Goal: Communication & Community: Ask a question

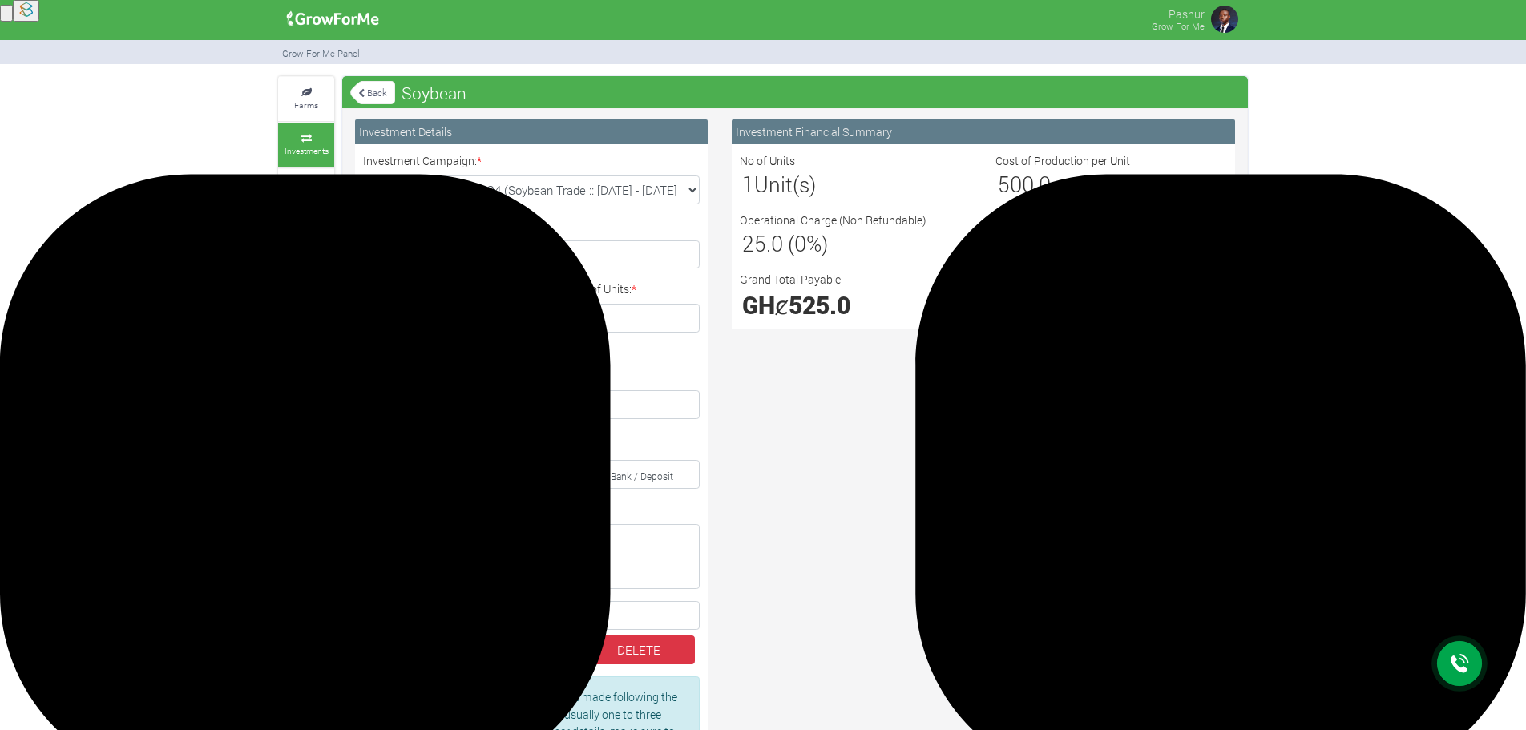
click at [365, 91] on link "Back" at bounding box center [372, 92] width 45 height 26
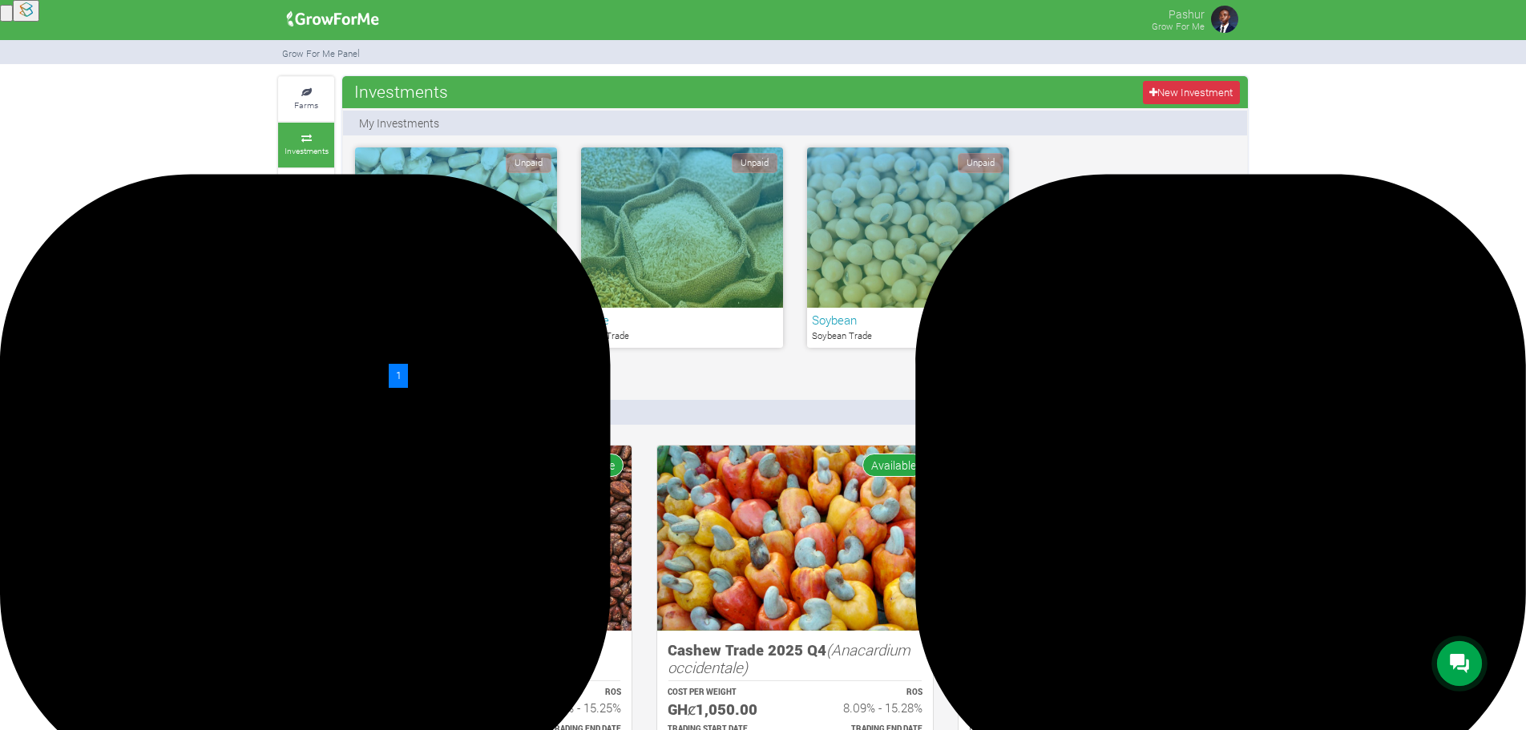
drag, startPoint x: 293, startPoint y: 369, endPoint x: 1031, endPoint y: 532, distance: 755.1
click at [1461, 678] on div at bounding box center [1459, 663] width 45 height 45
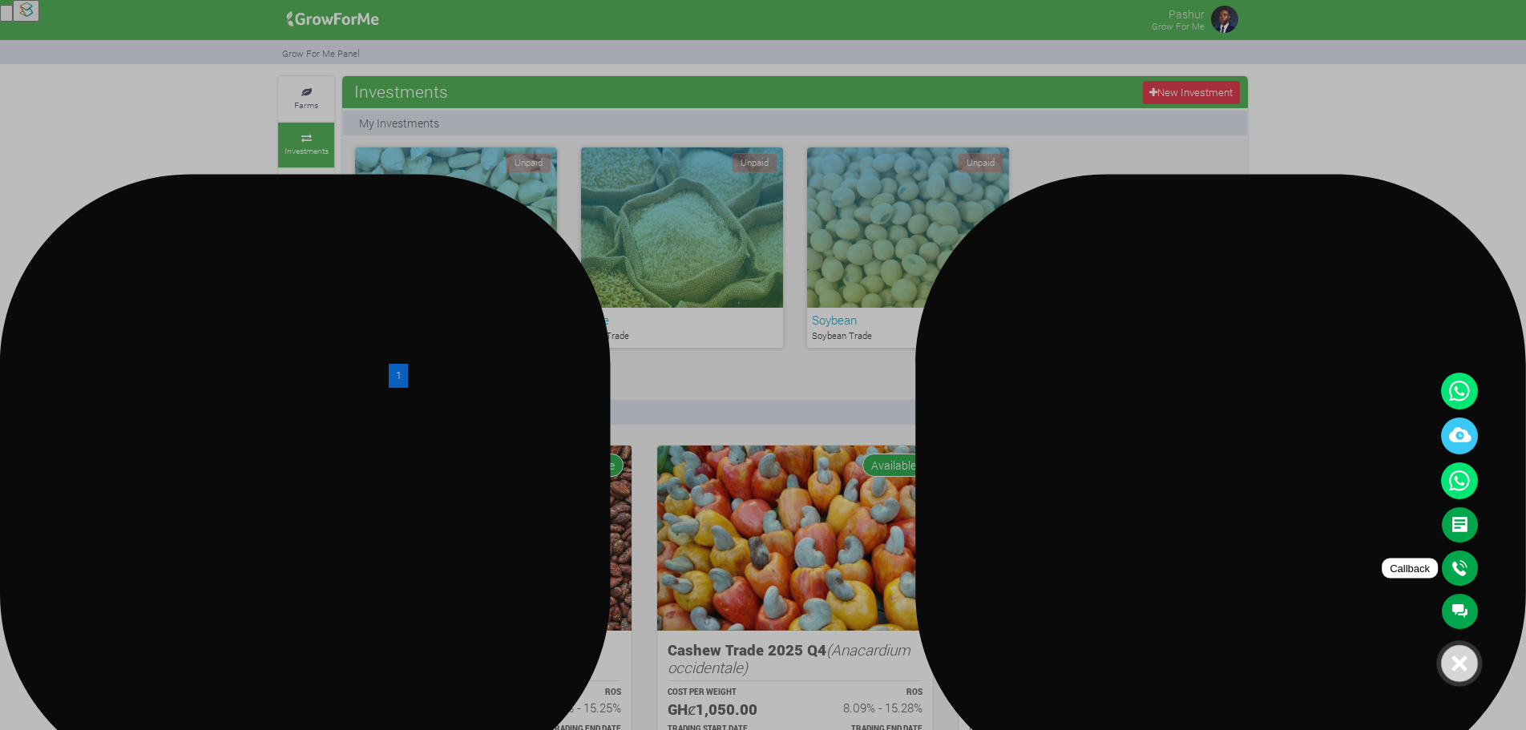
click at [1461, 563] on link "Callback" at bounding box center [1460, 568] width 36 height 35
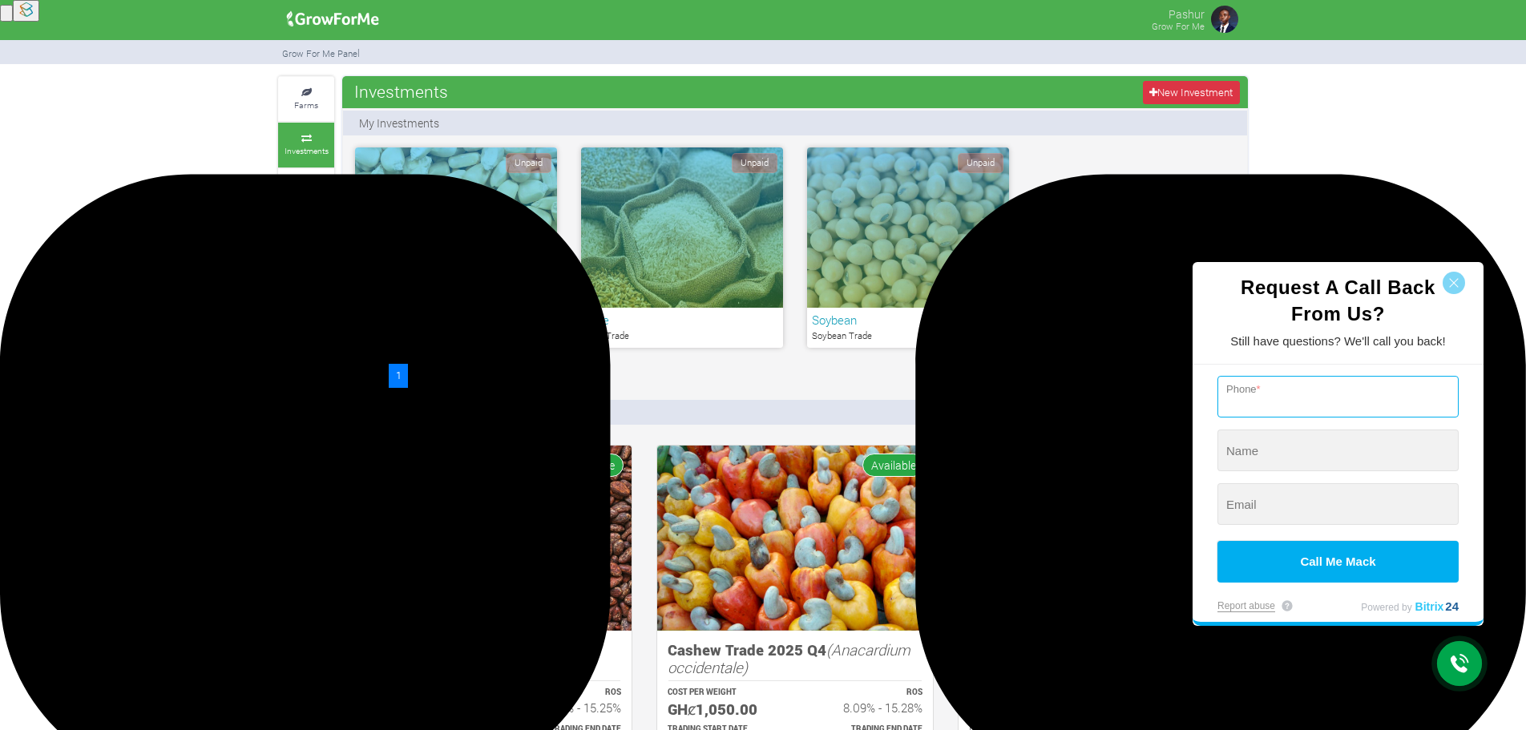
click at [1342, 387] on input "tel" at bounding box center [1337, 397] width 241 height 42
type input "+233 (547) 735-716"
type input "[PERSON_NAME]"
type input "[EMAIL_ADDRESS][DOMAIN_NAME]"
type input "+233 (547) 735-716"
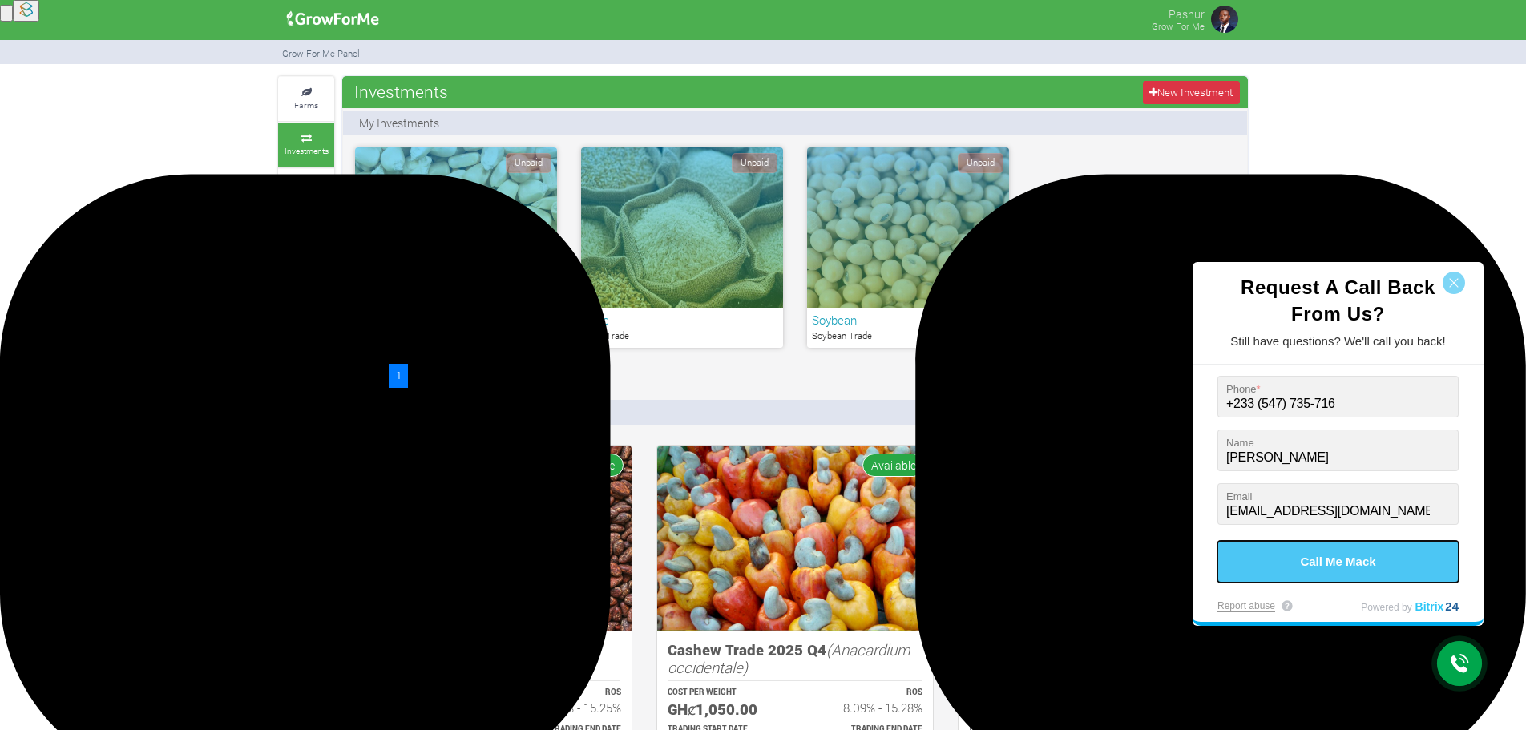
click at [1336, 556] on button "Call Me Mack" at bounding box center [1337, 562] width 241 height 42
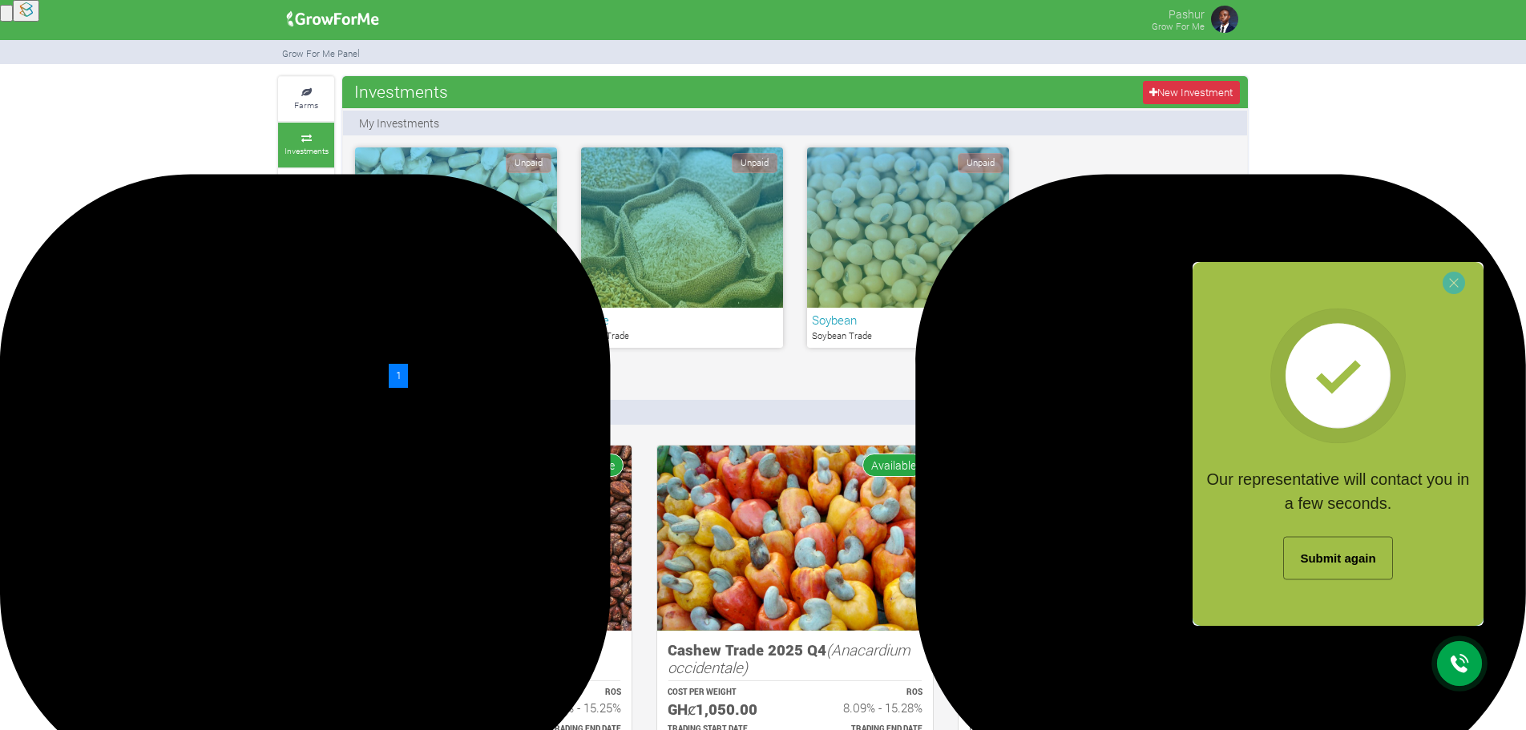
click at [1466, 663] on div at bounding box center [763, 365] width 1526 height 730
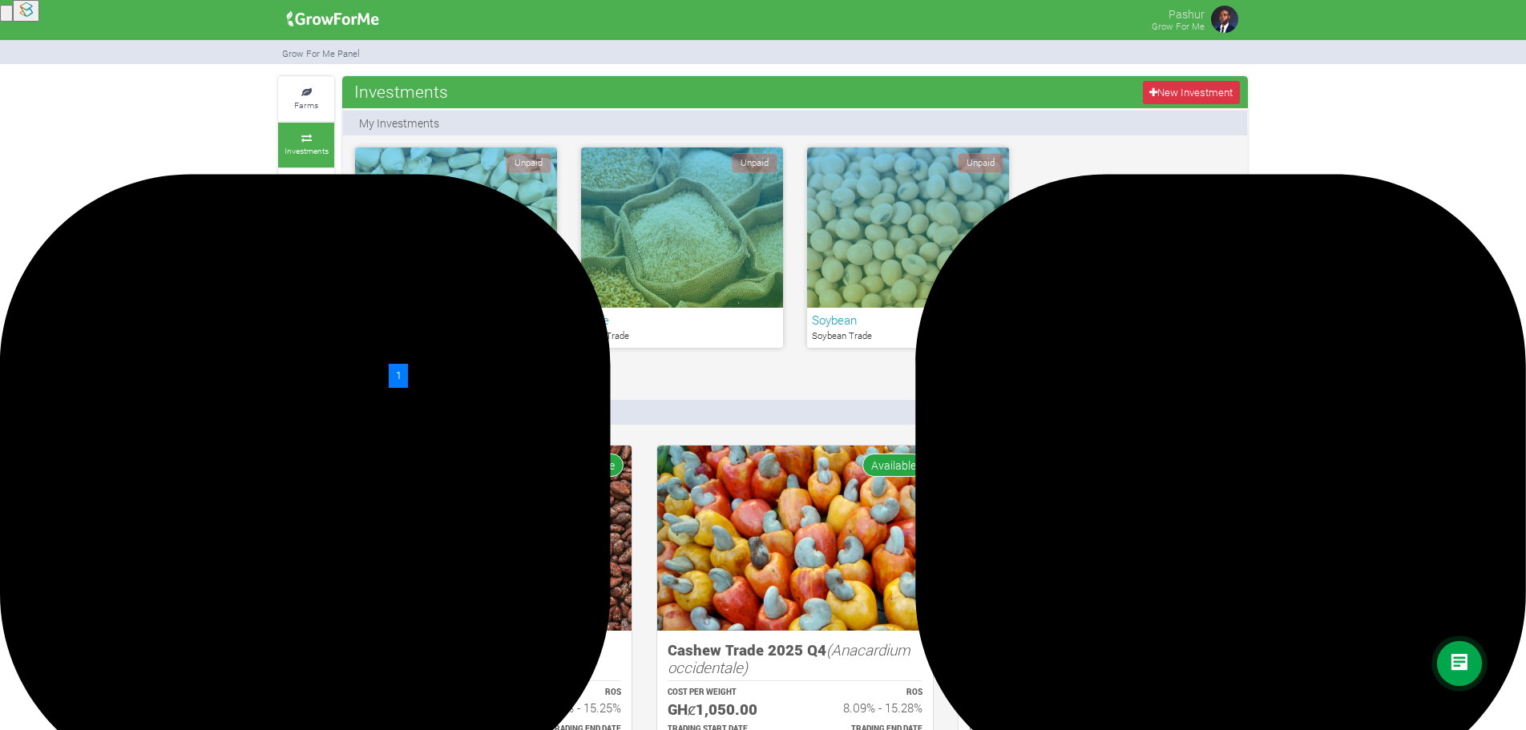
click at [1458, 664] on icon at bounding box center [1459, 663] width 19 height 19
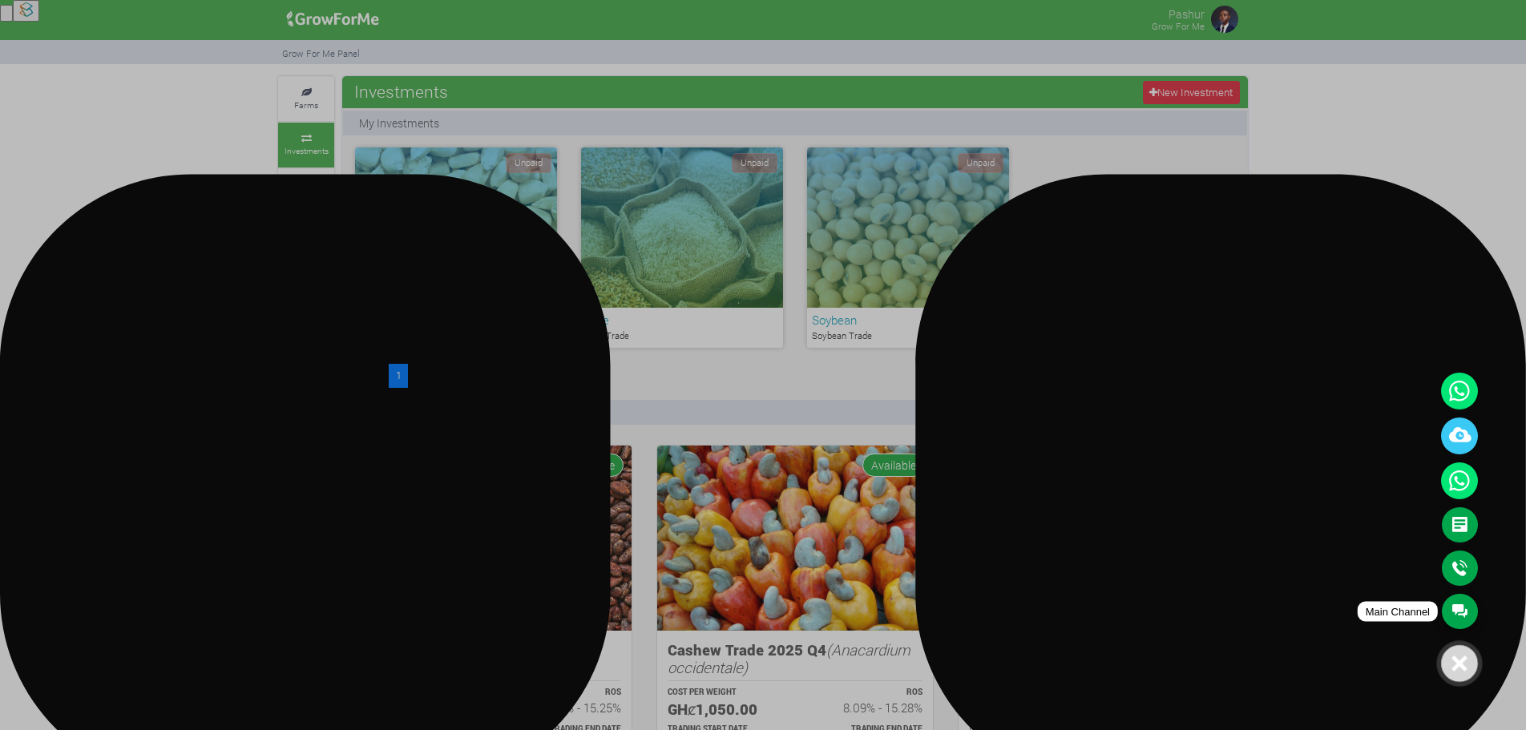
click at [1461, 605] on link "Main Channel" at bounding box center [1460, 611] width 36 height 35
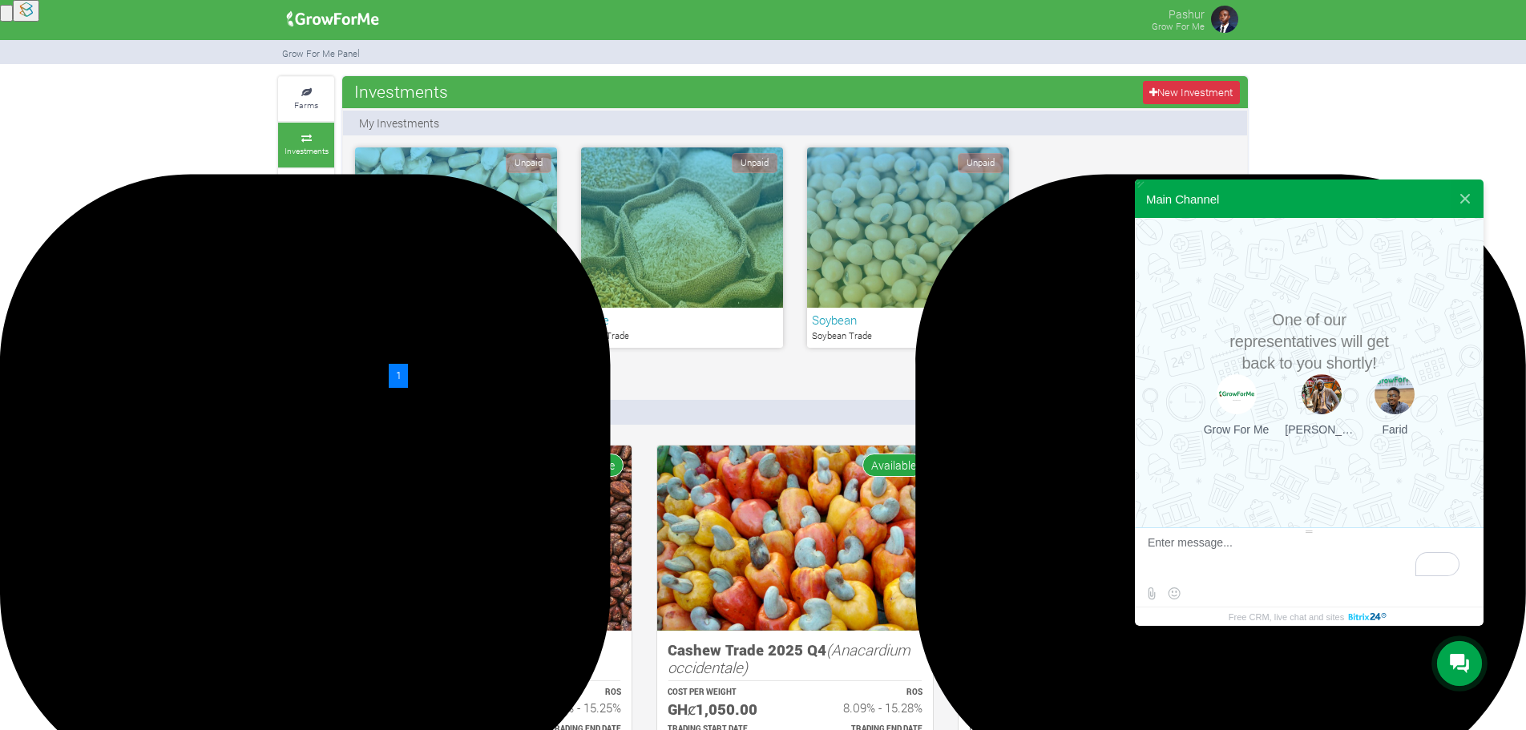
click at [1262, 554] on textarea "To enrich screen reader interactions, please activate Accessibility in Grammarl…" at bounding box center [1307, 557] width 319 height 43
click at [1382, 396] on div at bounding box center [1394, 394] width 40 height 40
click at [1265, 538] on textarea "To enrich screen reader interactions, please activate Accessibility in Grammarl…" at bounding box center [1307, 557] width 319 height 43
type textarea "Hellio"
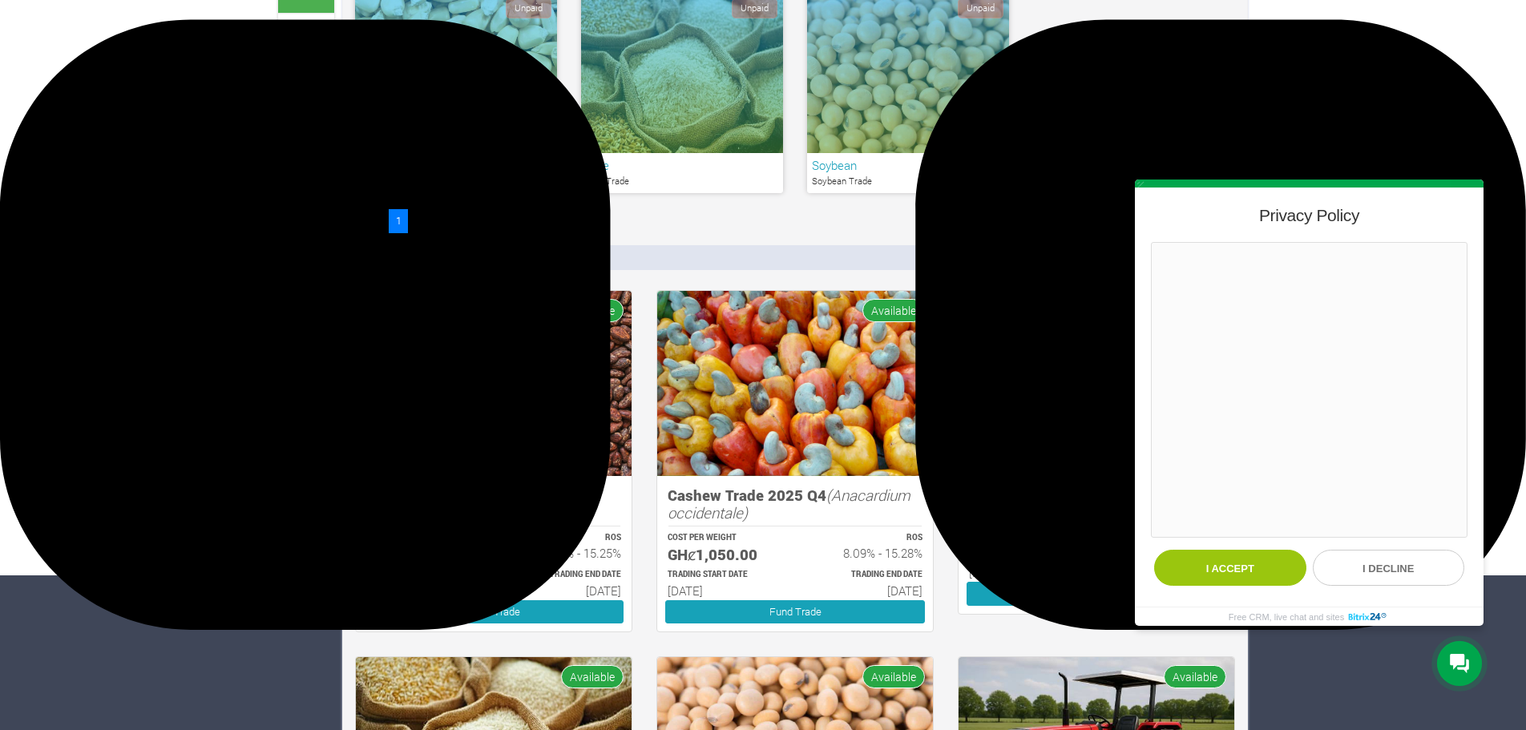
scroll to position [240, 0]
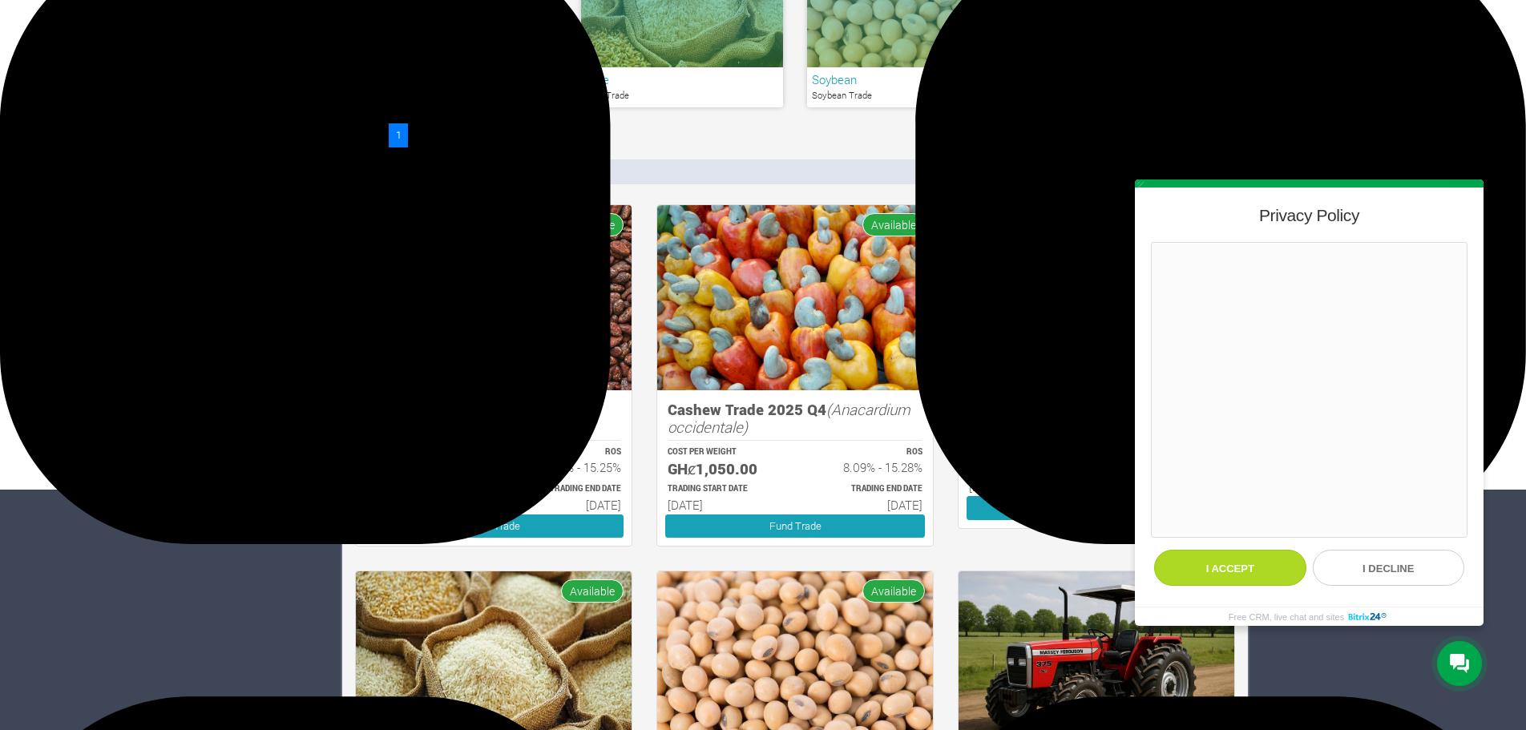
click at [1249, 565] on button "I accept" at bounding box center [1230, 568] width 152 height 36
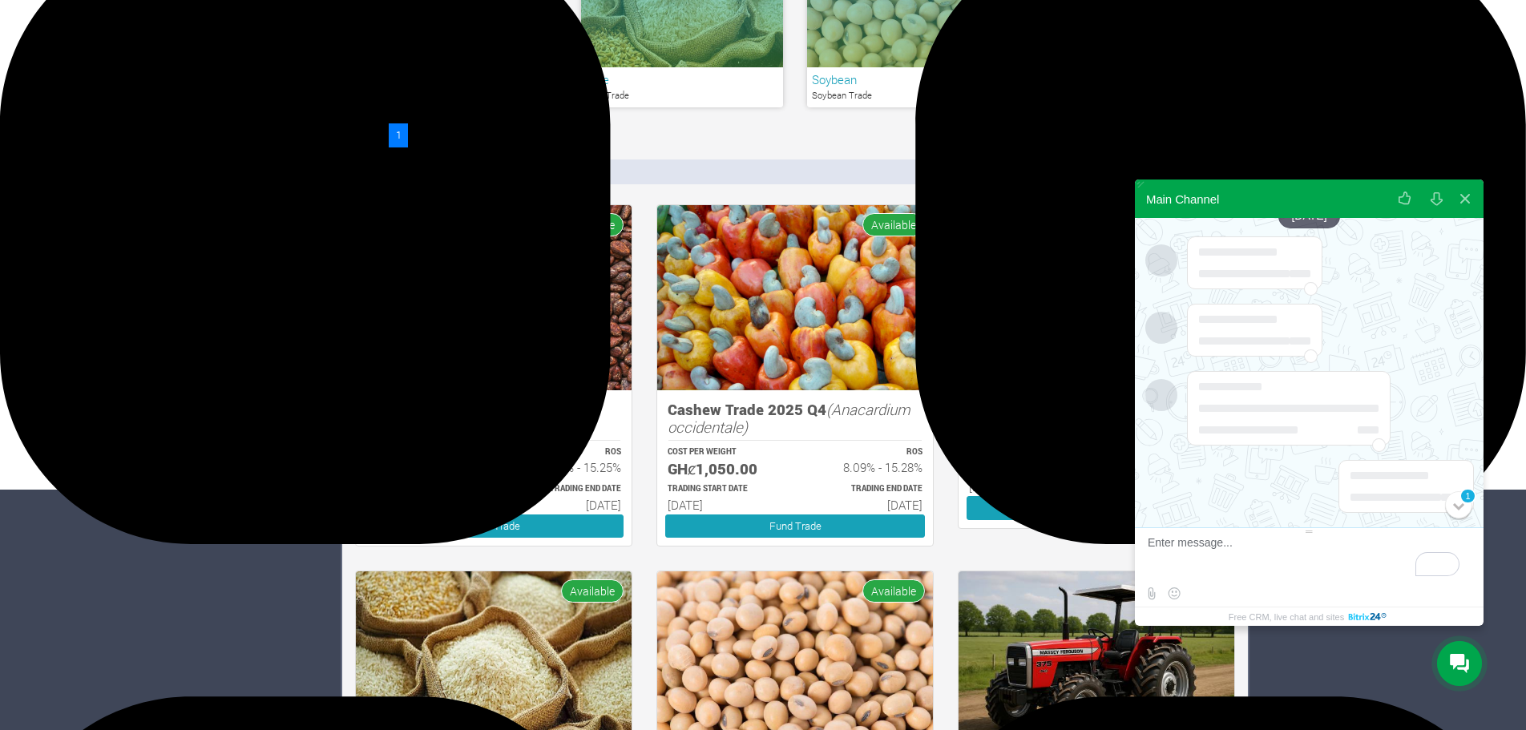
scroll to position [0, 0]
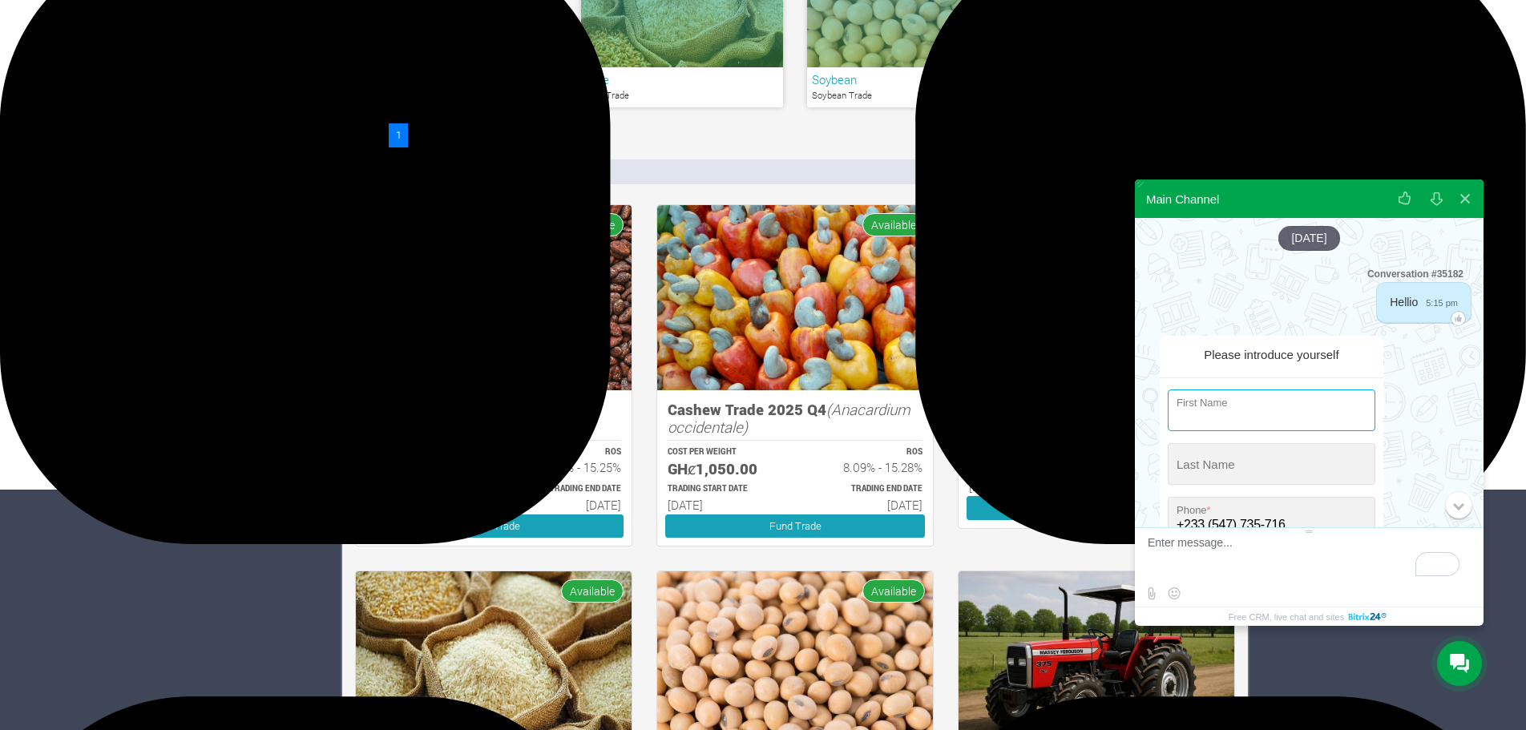
click at [1237, 403] on input "string" at bounding box center [1272, 410] width 208 height 42
type input "Selaseh"
type input "Akaho"
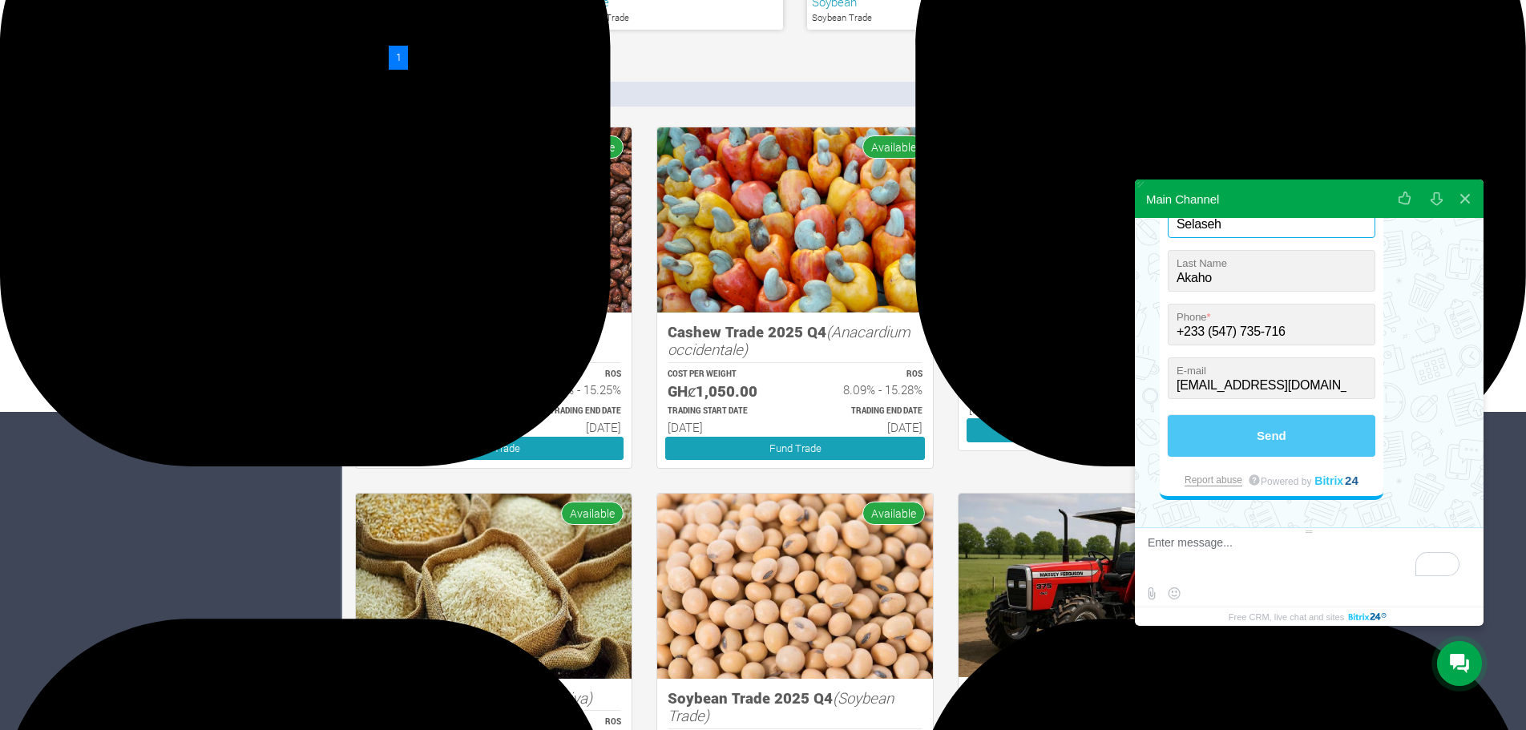
scroll to position [321, 0]
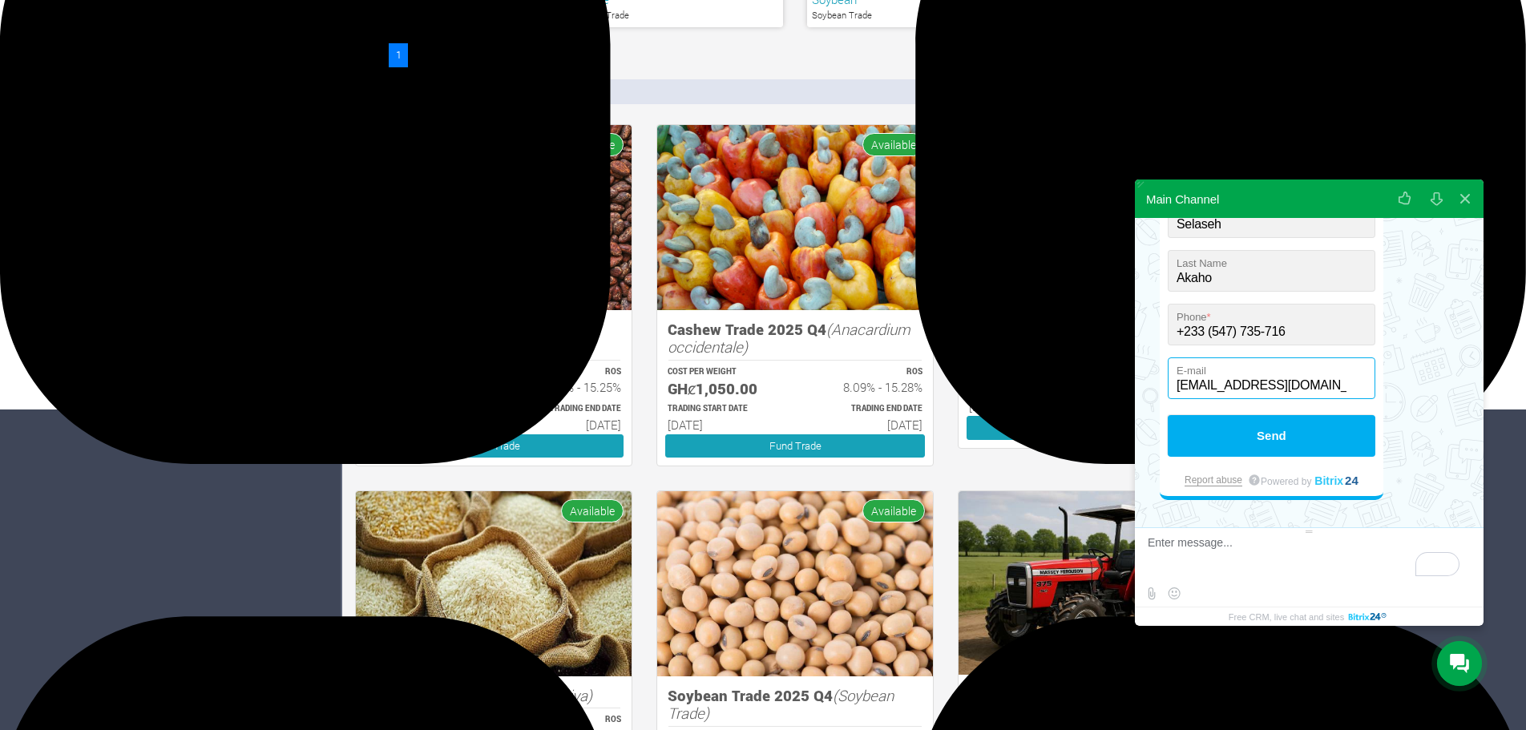
click at [1216, 385] on input "[EMAIL_ADDRESS][DOMAIN_NAME]" at bounding box center [1272, 378] width 208 height 42
click at [1180, 410] on form "First Name * Last Name * +233 (547) 735-716 Phone * [EMAIL_ADDRESS][DOMAIN_NAME…" at bounding box center [1272, 328] width 208 height 264
click at [1215, 387] on input "[EMAIL_ADDRESS][DOMAIN_NAME]" at bounding box center [1272, 378] width 208 height 42
drag, startPoint x: 1308, startPoint y: 388, endPoint x: 1065, endPoint y: 369, distance: 243.6
click at [1065, 369] on body "Main Channel Please introduce yourself First Name * Last Name * +233 (547) 735-…" at bounding box center [763, 44] width 1526 height 730
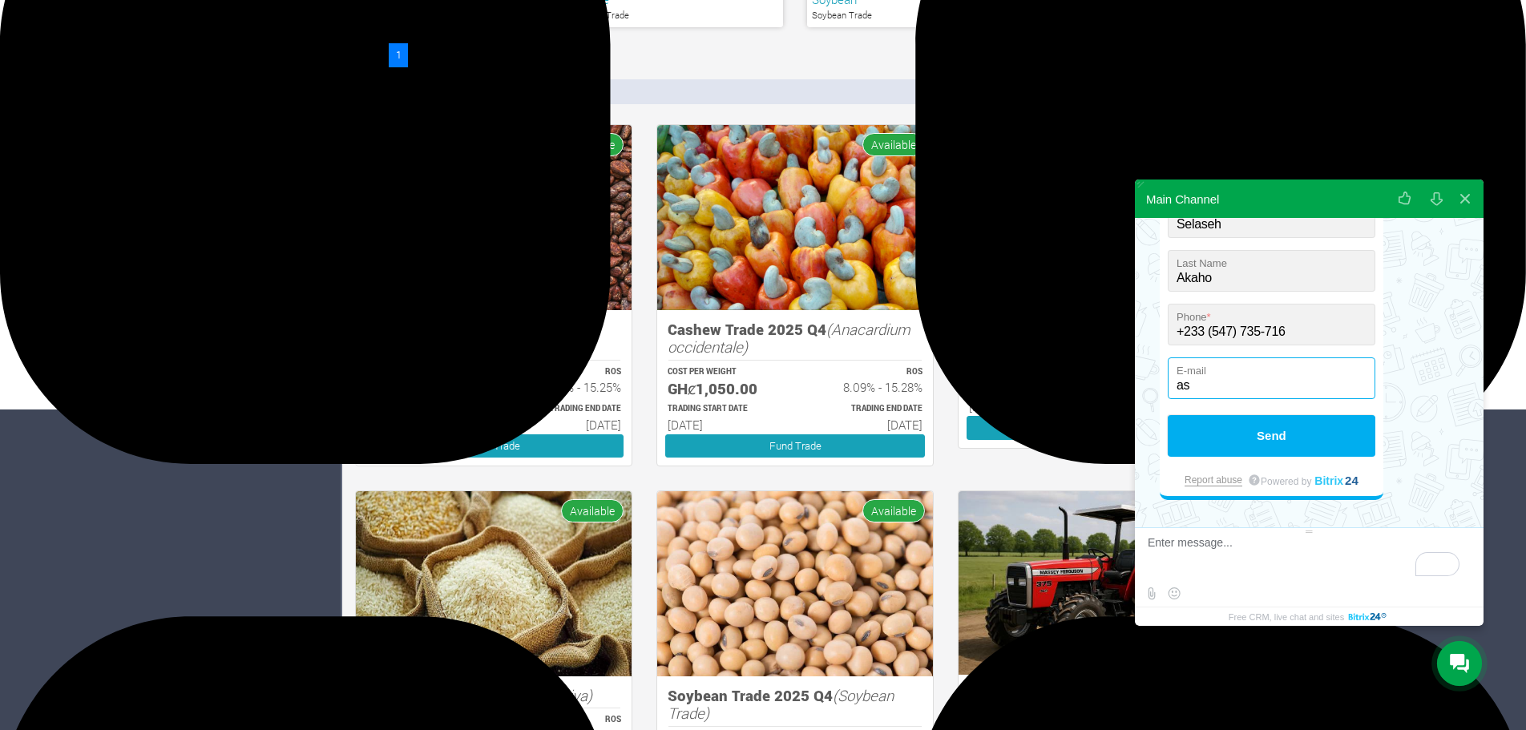
type input "[EMAIL_ADDRESS][DOMAIN_NAME]"
click at [1228, 384] on input "[EMAIL_ADDRESS][DOMAIN_NAME]" at bounding box center [1272, 378] width 208 height 42
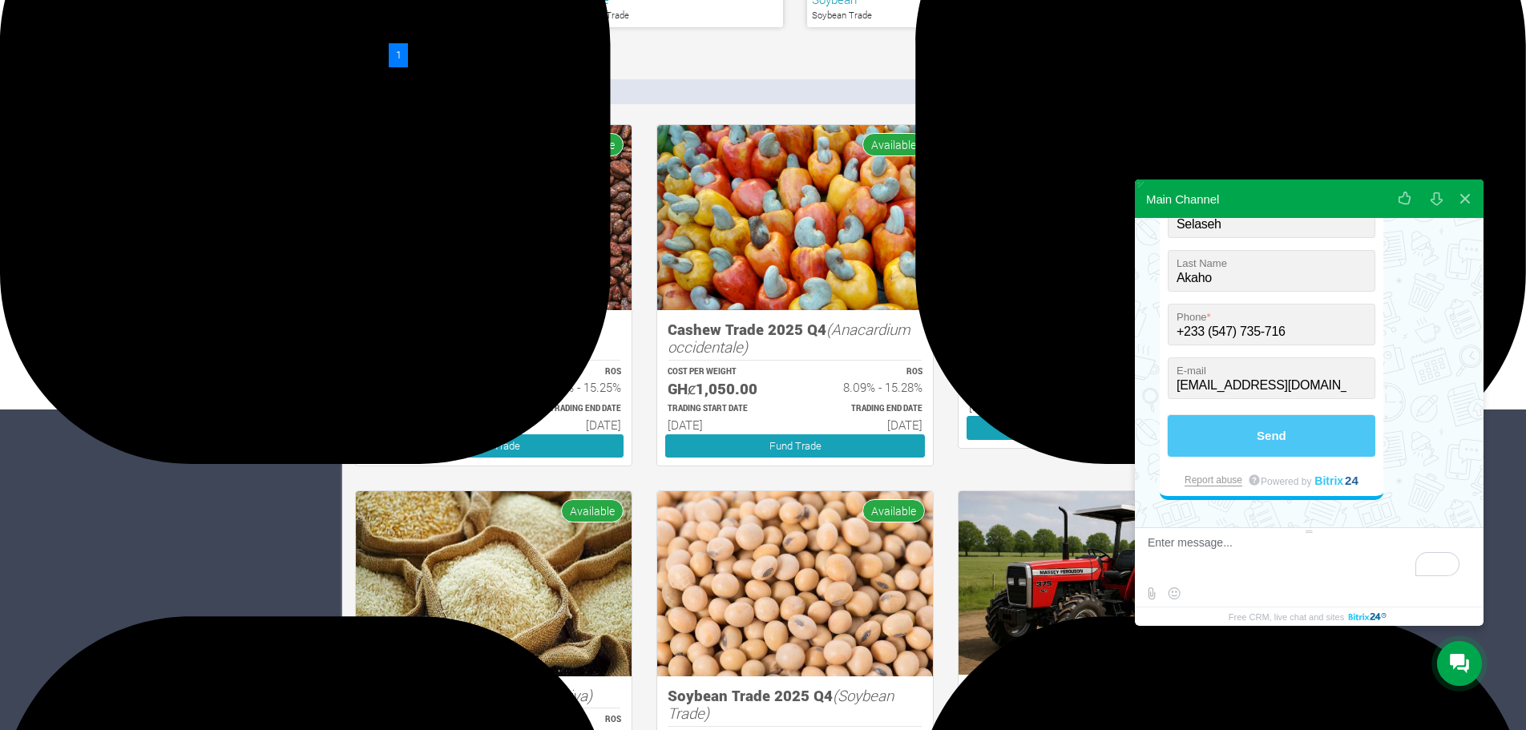
click at [1204, 435] on button "Send" at bounding box center [1272, 436] width 208 height 42
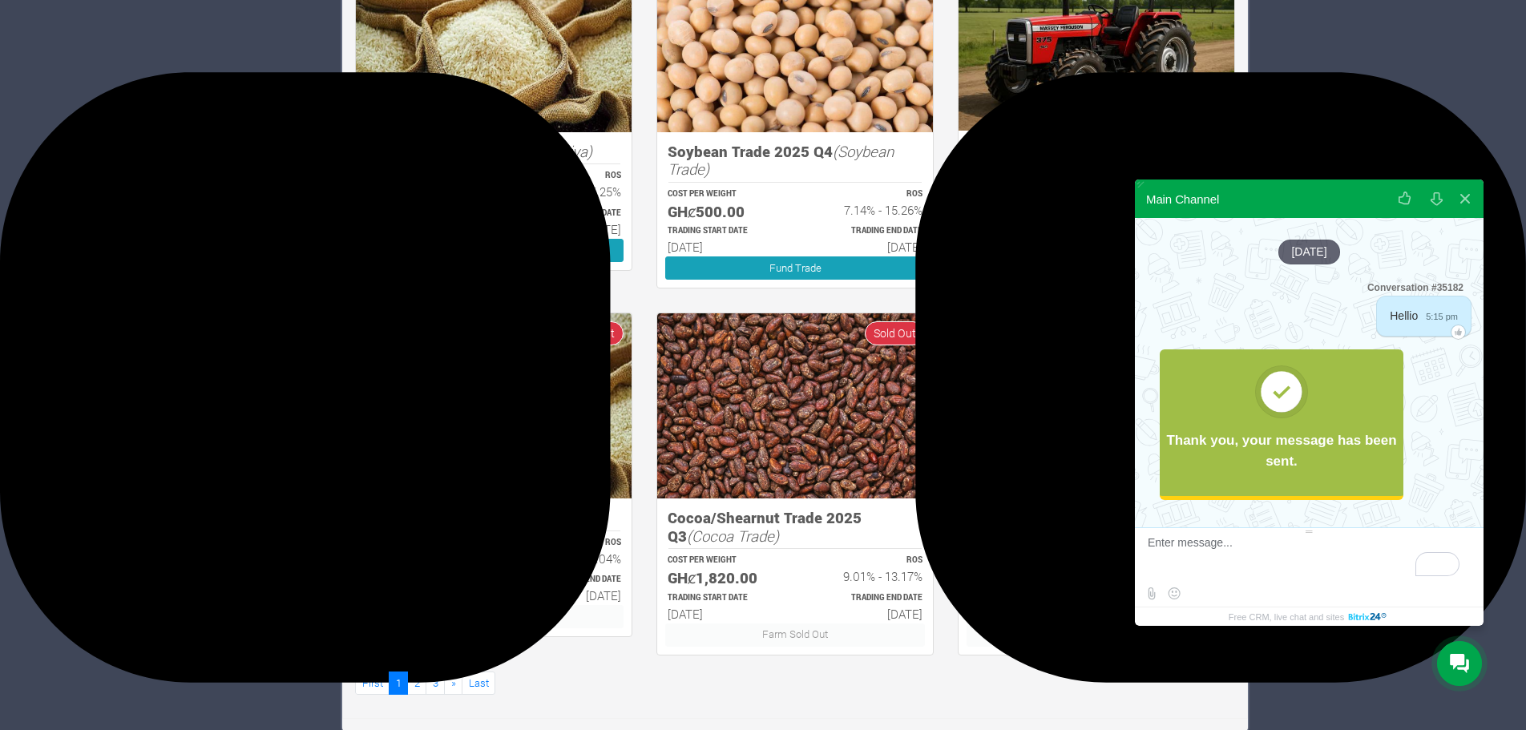
scroll to position [865, 0]
click at [1446, 661] on div at bounding box center [1459, 663] width 45 height 45
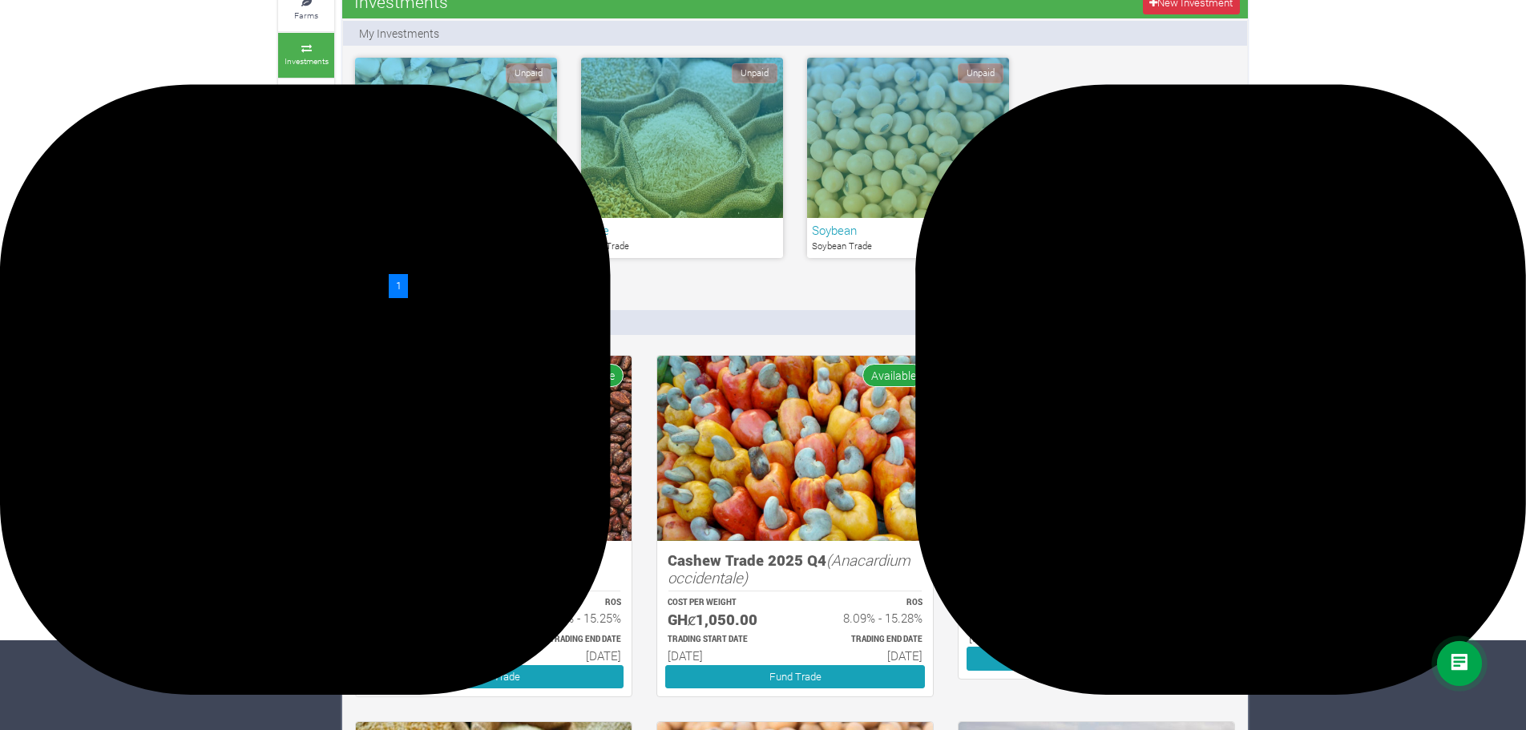
scroll to position [0, 0]
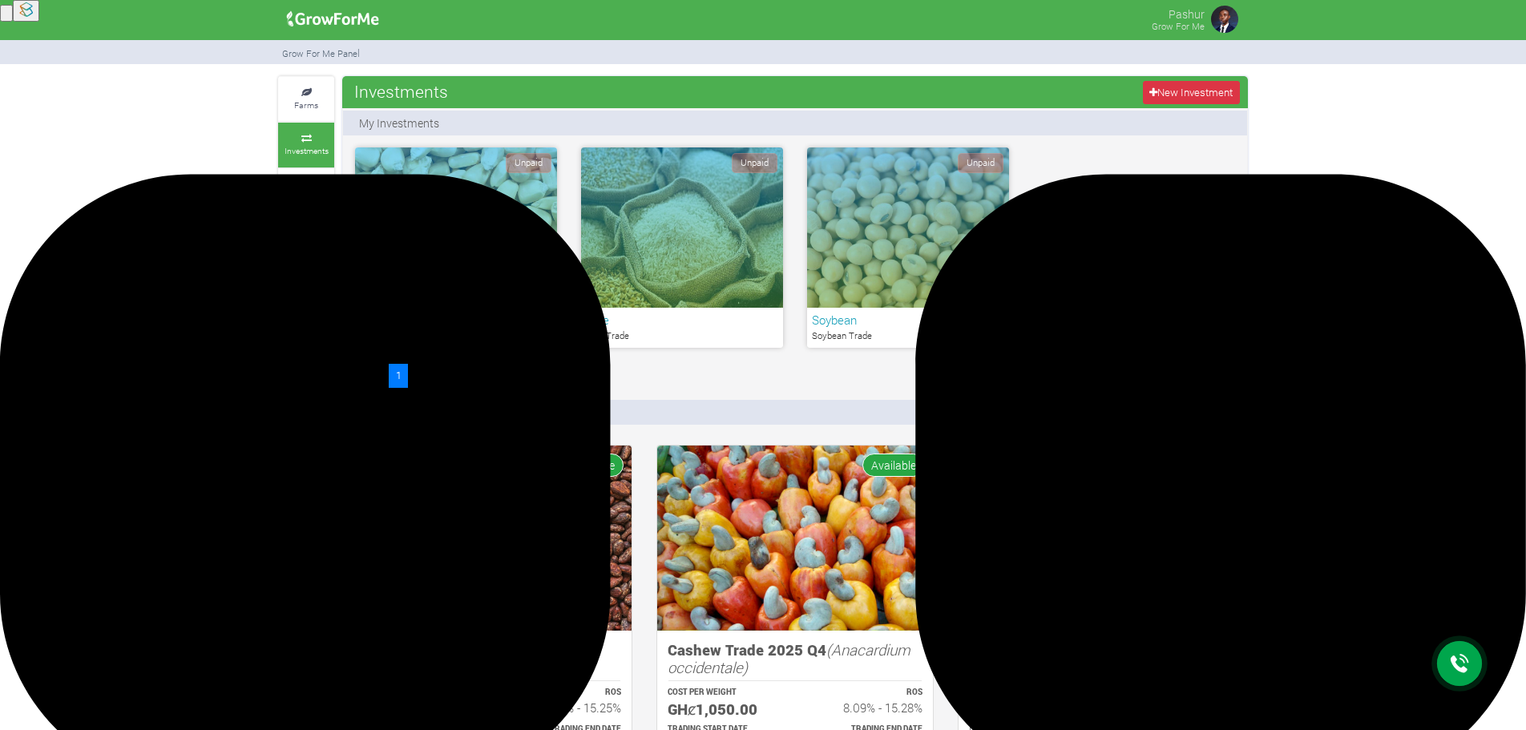
click at [1215, 11] on img at bounding box center [1224, 19] width 32 height 32
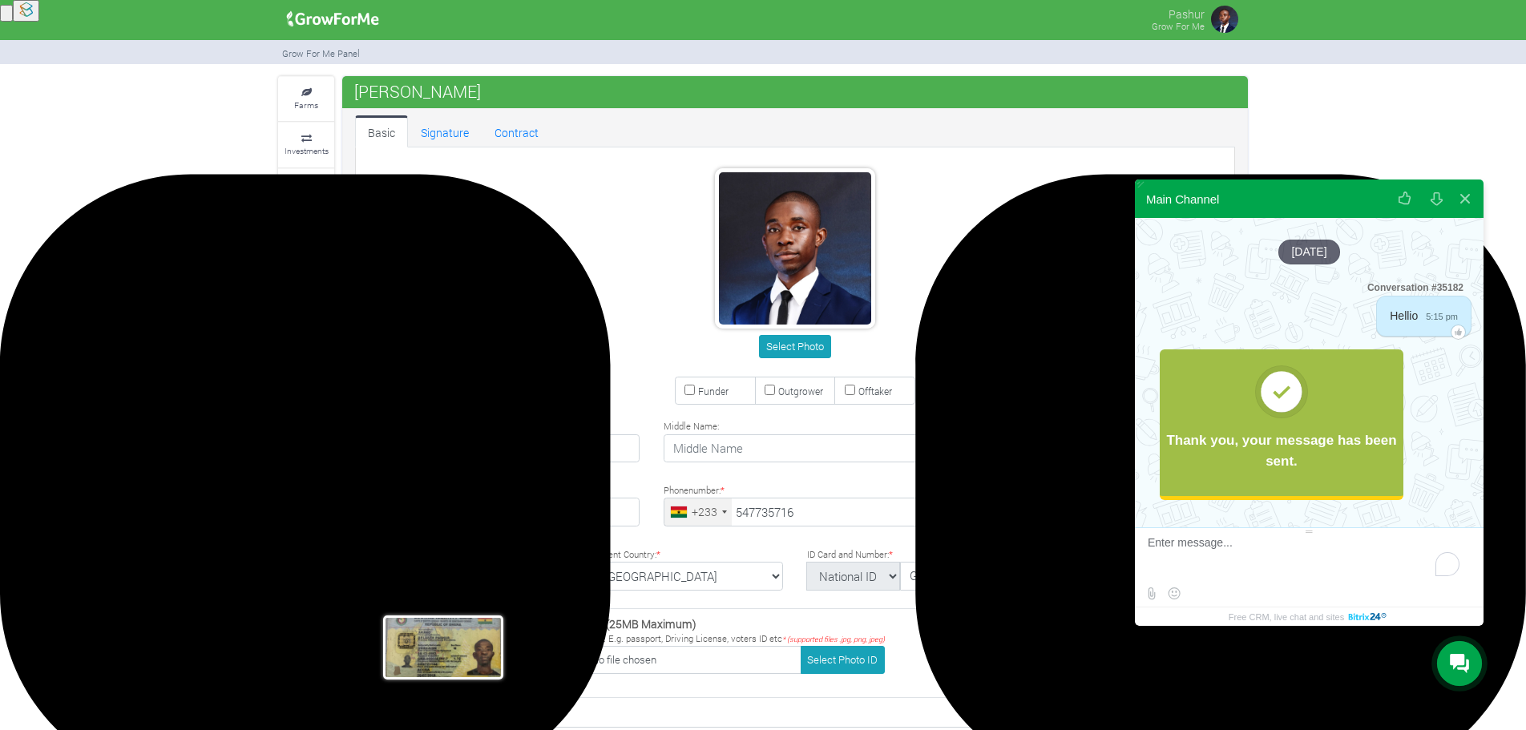
scroll to position [252, 0]
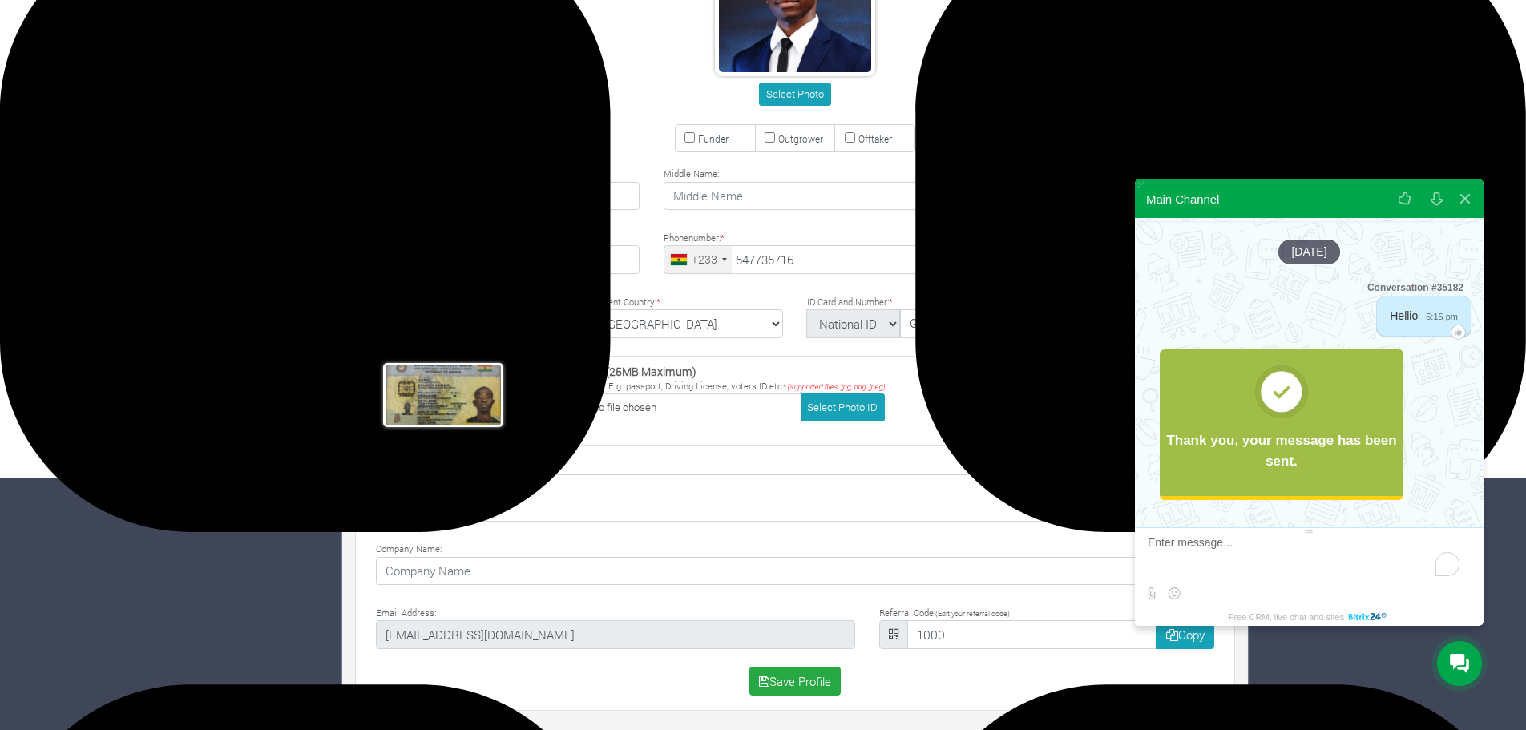
type input "54 773 5716"
